Goal: Information Seeking & Learning: Find specific fact

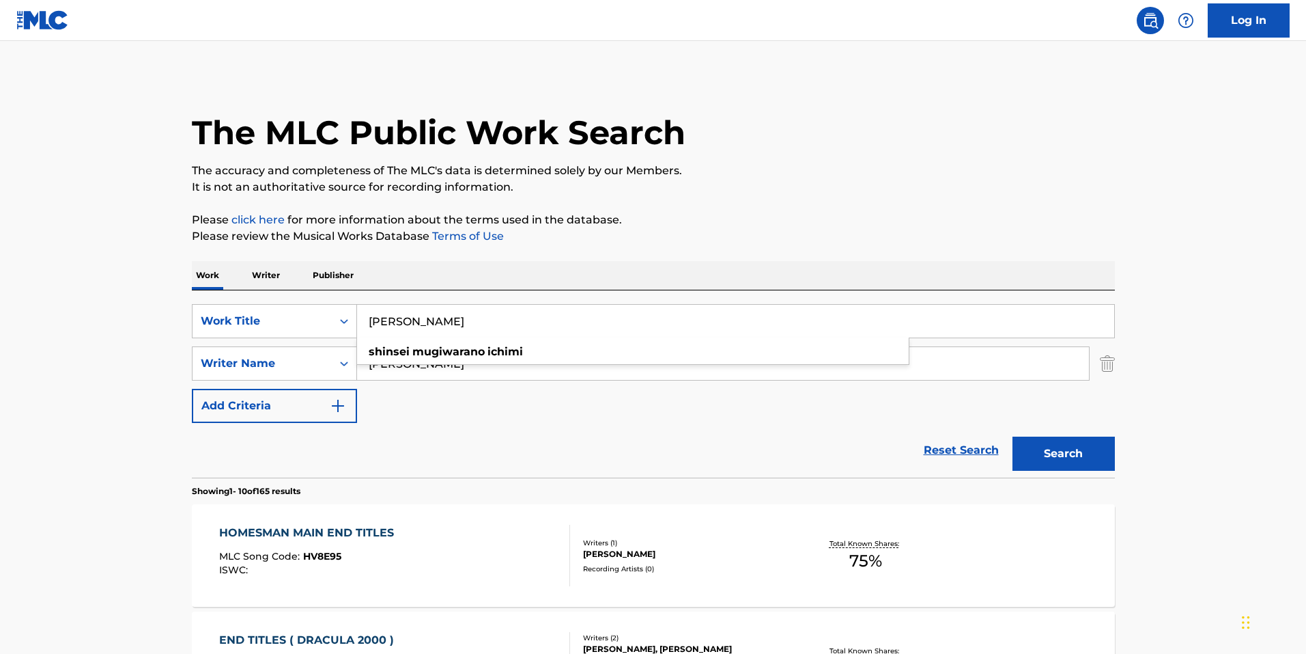
type input "[PERSON_NAME]"
click at [1102, 361] on img "Search Form" at bounding box center [1107, 363] width 15 height 34
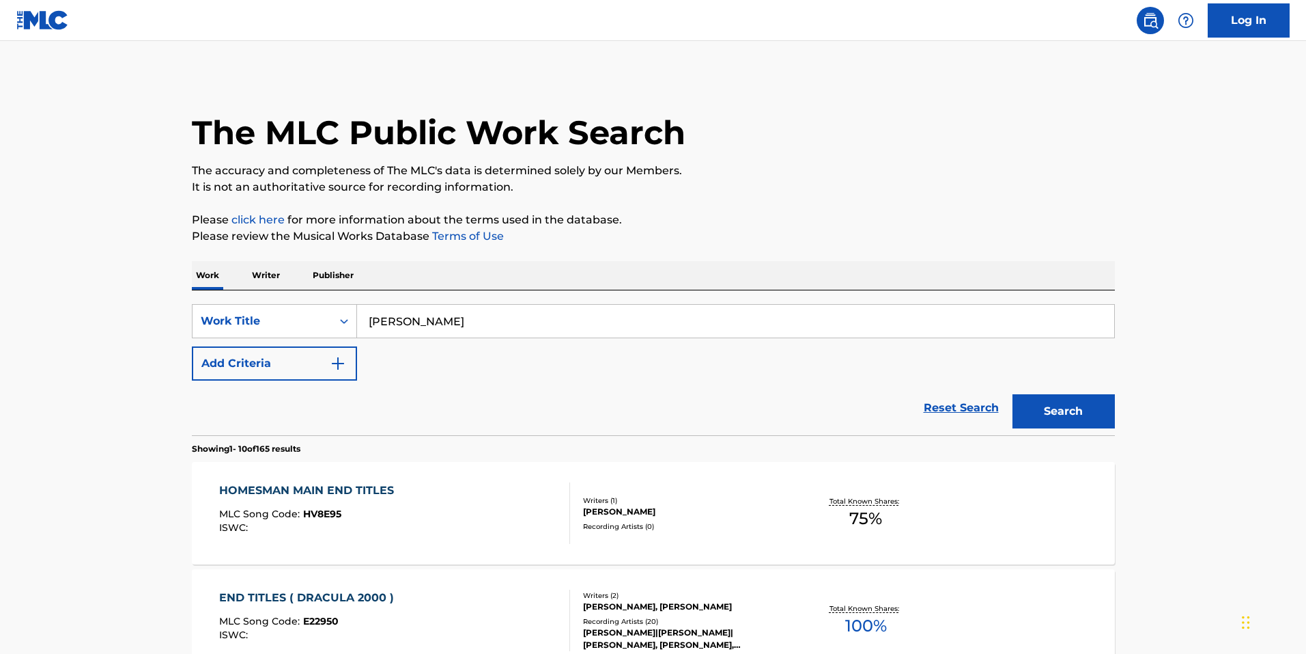
click at [1104, 399] on button "Search" at bounding box center [1064, 411] width 102 height 34
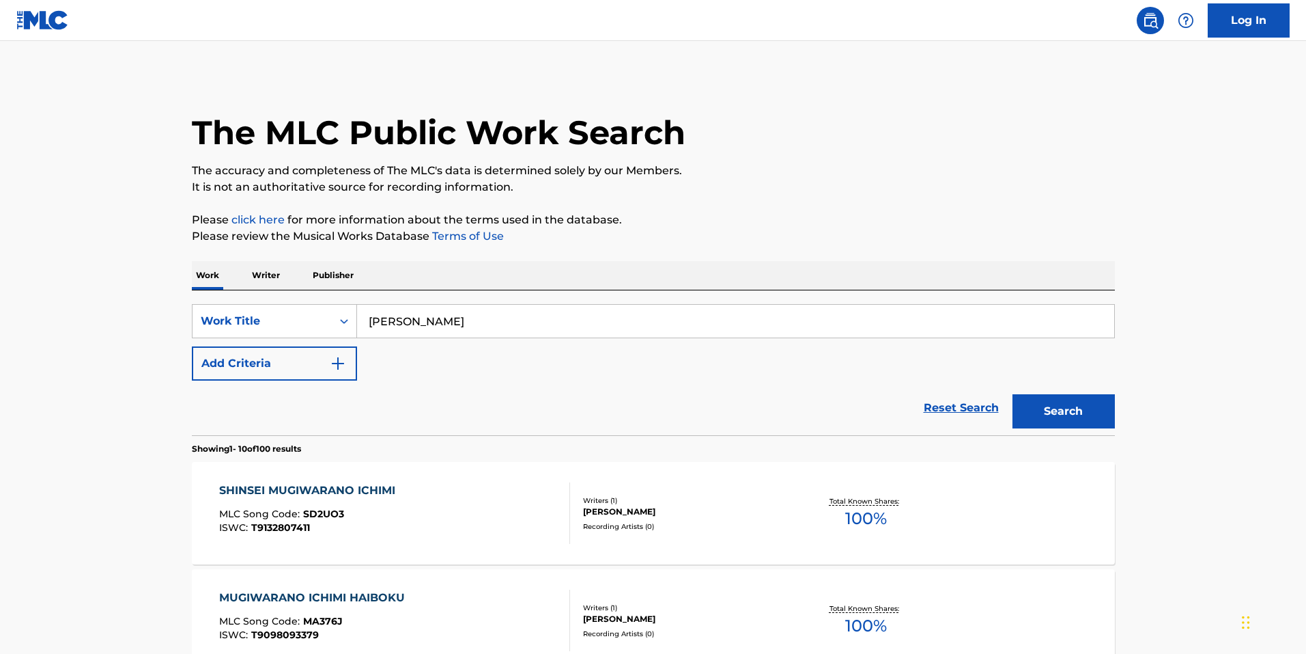
click at [460, 476] on div "SHINSEI MUGIWARANO ICHIMI MLC Song Code : SD2UO3 ISWC : T9132807411 Writers ( 1…" at bounding box center [653, 513] width 923 height 102
click at [664, 326] on input "[PERSON_NAME]" at bounding box center [735, 321] width 757 height 33
paste input "kuttara saa gurandorain"
type input "kuttara saa gurandorain"
click at [1104, 421] on button "Search" at bounding box center [1064, 411] width 102 height 34
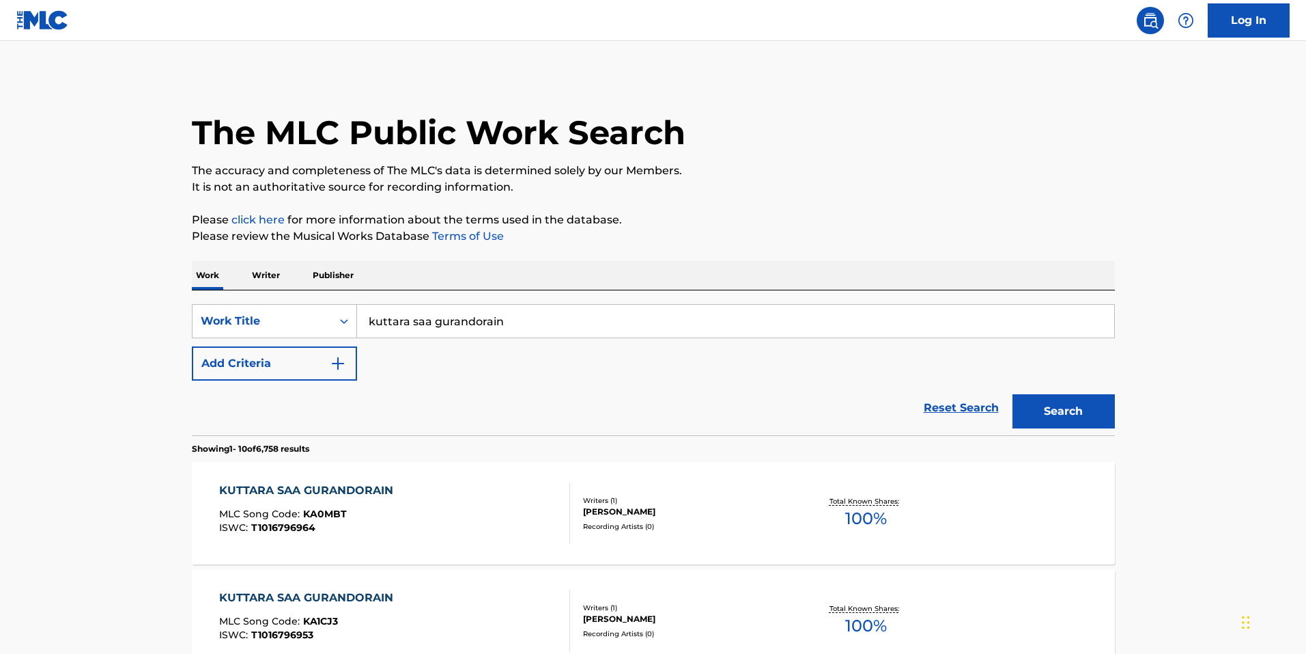
click at [468, 524] on div "KUTTARA SAA GURANDORAIN MLC Song Code : KA0MBT ISWC : T1016796964" at bounding box center [394, 512] width 351 height 61
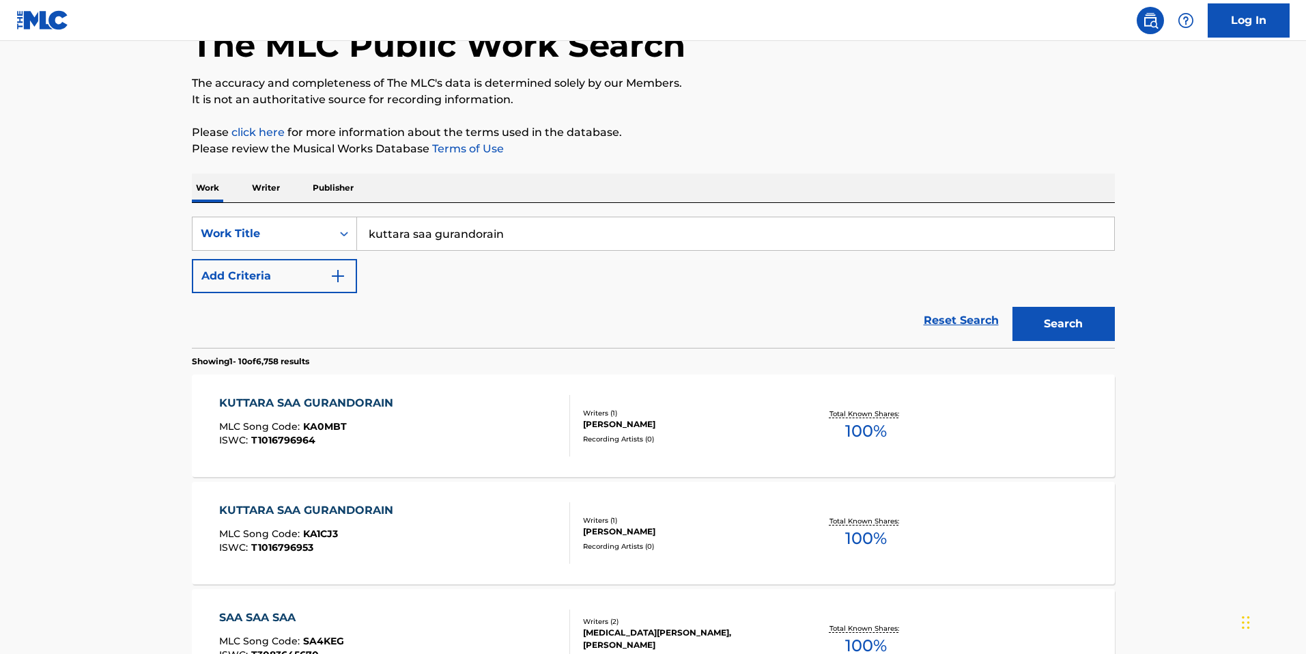
scroll to position [205, 0]
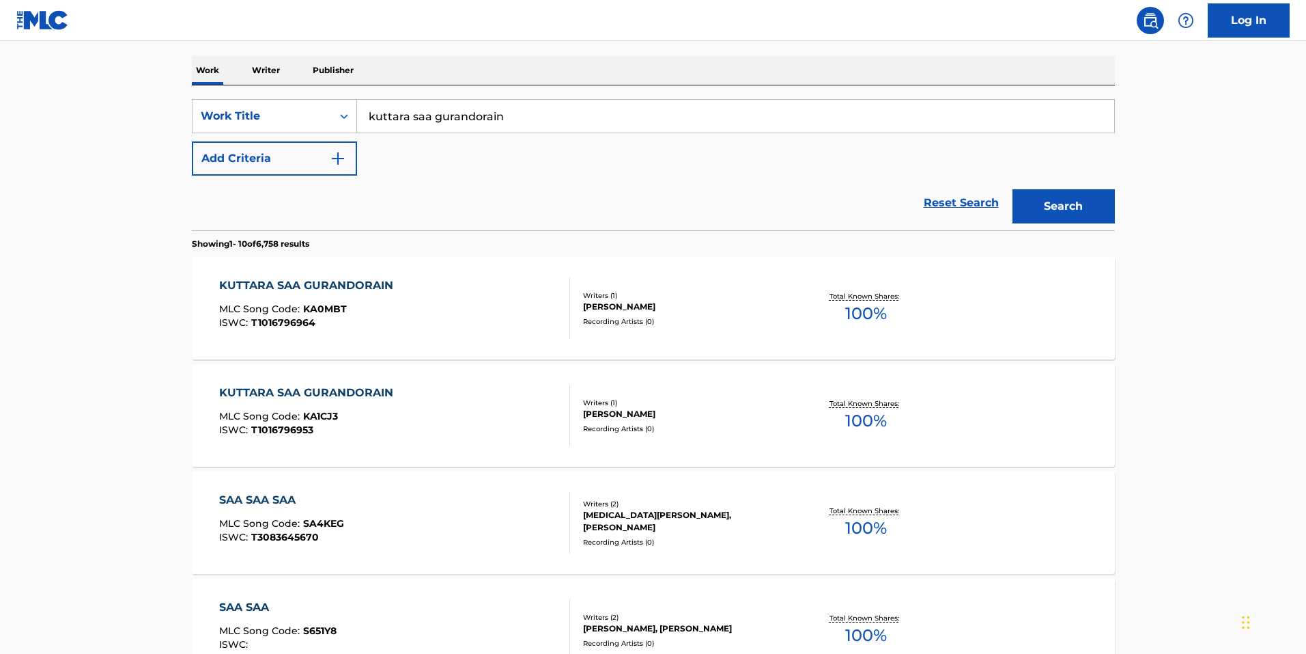
click at [425, 421] on div "KUTTARA SAA GURANDORAIN MLC Song Code : KA1CJ3 ISWC : T1016796953" at bounding box center [394, 414] width 351 height 61
